Goal: Navigation & Orientation: Find specific page/section

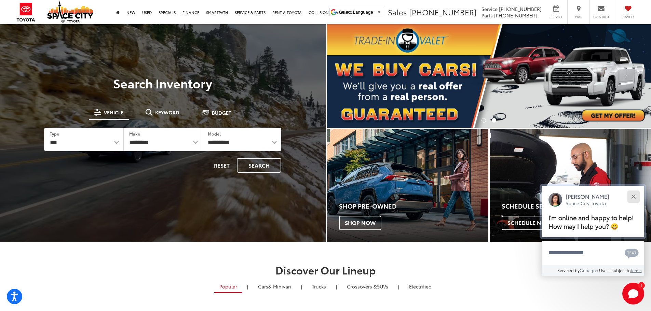
click at [634, 196] on div "Close" at bounding box center [633, 196] width 4 height 4
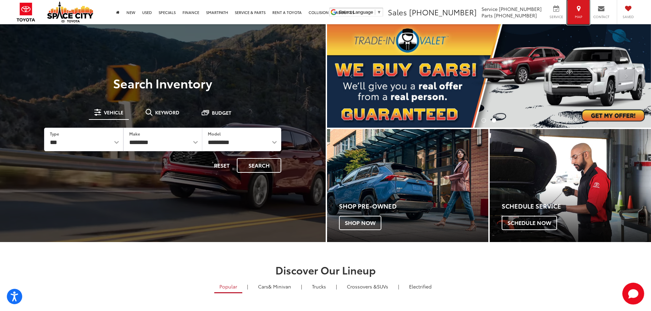
click at [575, 20] on div "Map" at bounding box center [578, 12] width 22 height 24
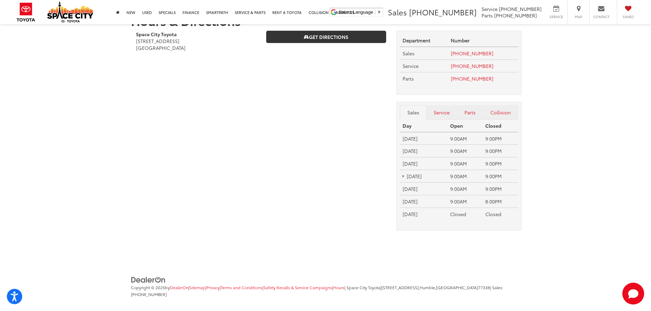
scroll to position [24, 0]
